Goal: Entertainment & Leisure: Consume media (video, audio)

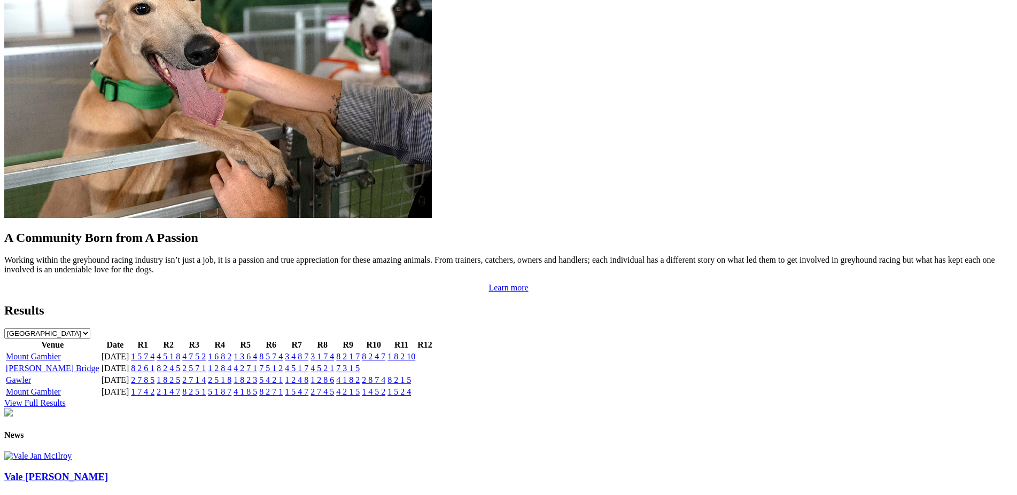
scroll to position [877, 0]
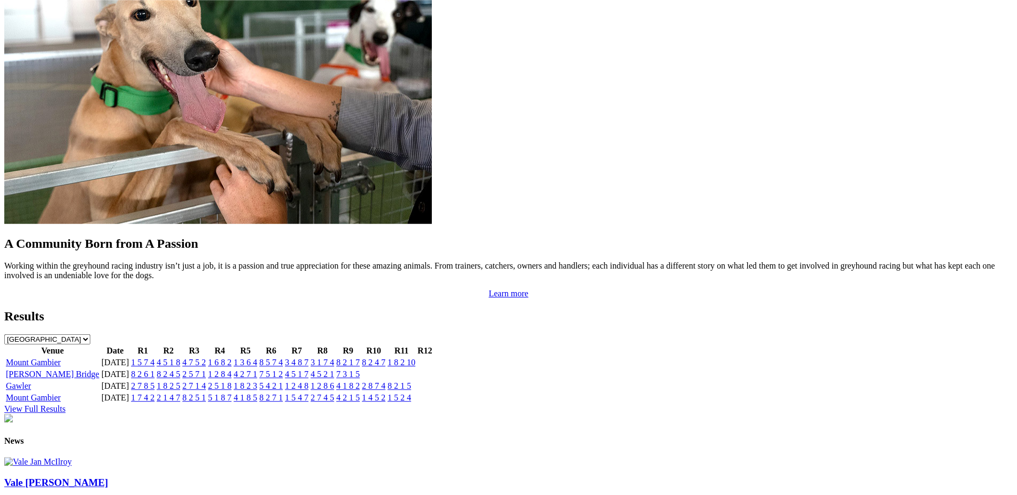
click at [385, 358] on link "8 2 4 7" at bounding box center [374, 362] width 24 height 9
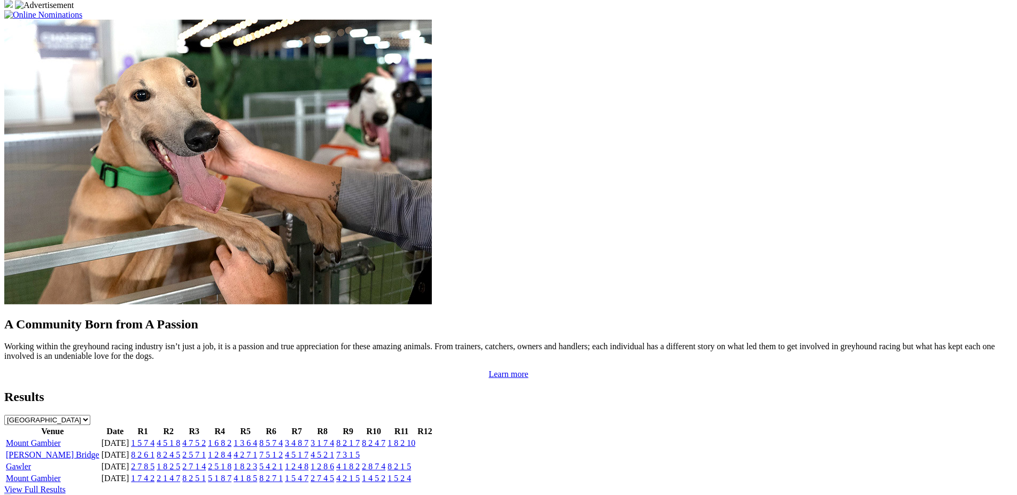
scroll to position [799, 0]
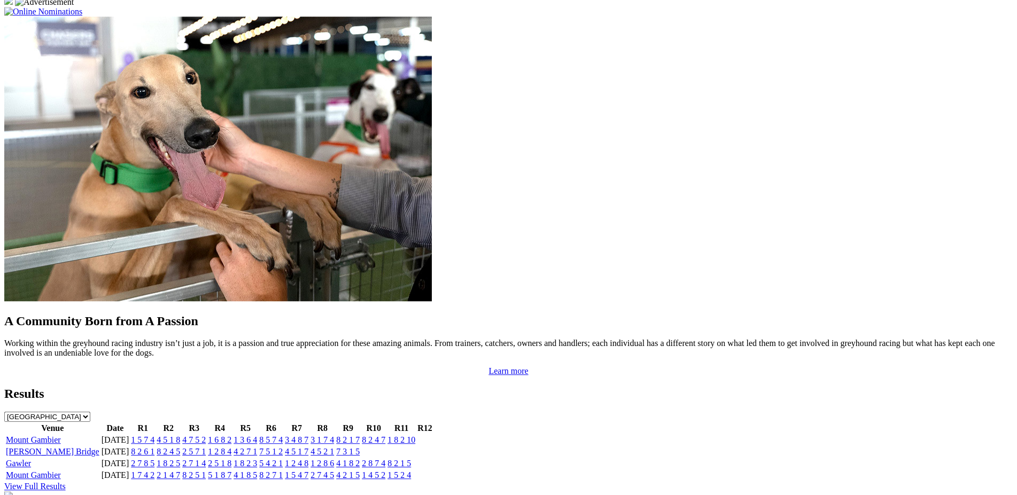
click at [385, 436] on link "8 2 4 7" at bounding box center [374, 440] width 24 height 9
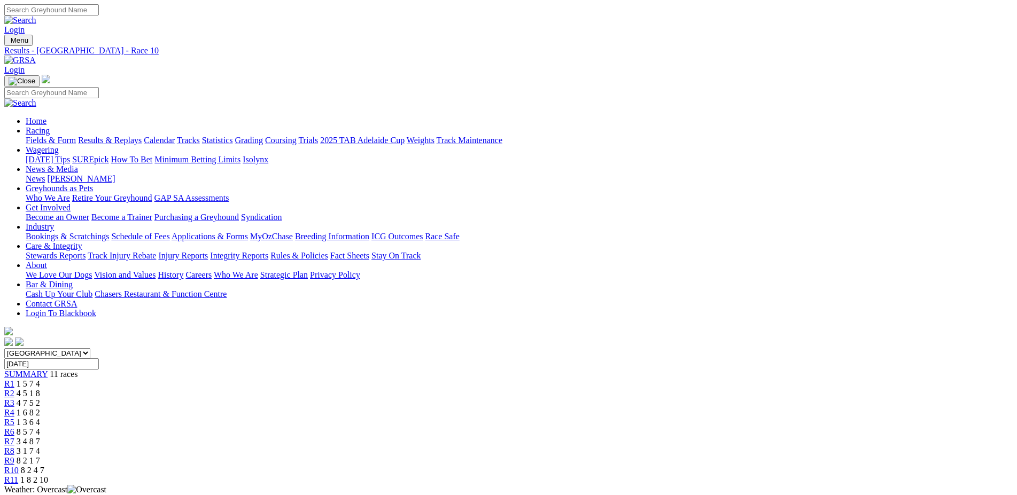
click at [14, 379] on span "R1" at bounding box center [9, 383] width 10 height 9
